Goal: Navigation & Orientation: Find specific page/section

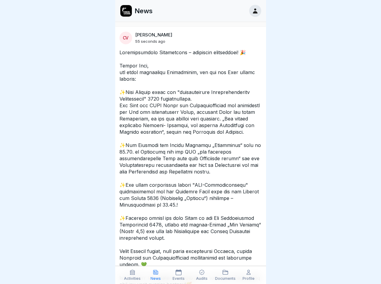
click at [190, 142] on p at bounding box center [190, 168] width 142 height 239
click at [132, 275] on icon at bounding box center [132, 273] width 6 height 6
click at [155, 275] on icon at bounding box center [156, 273] width 6 height 6
click at [178, 275] on icon at bounding box center [178, 273] width 6 height 6
click at [202, 275] on icon at bounding box center [201, 272] width 5 height 5
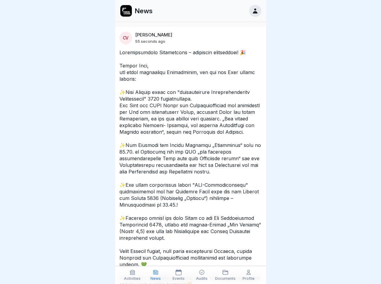
click at [225, 275] on icon at bounding box center [225, 273] width 6 height 6
click at [248, 275] on icon at bounding box center [248, 273] width 6 height 6
